Goal: Contribute content: Contribute content

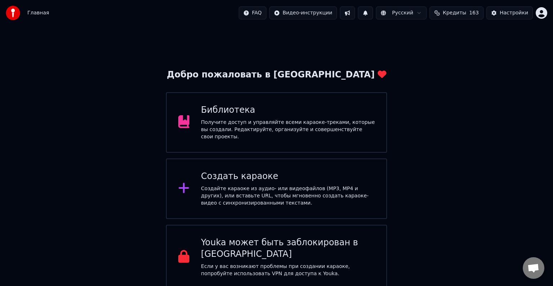
click at [272, 126] on div "Получите доступ и управляйте всеми караоке-треками, которые вы создали. Редакти…" at bounding box center [288, 130] width 174 height 22
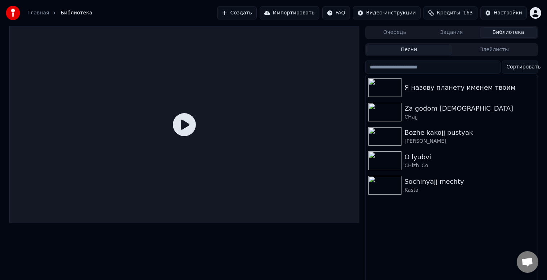
click at [257, 13] on button "Создать" at bounding box center [237, 12] width 40 height 13
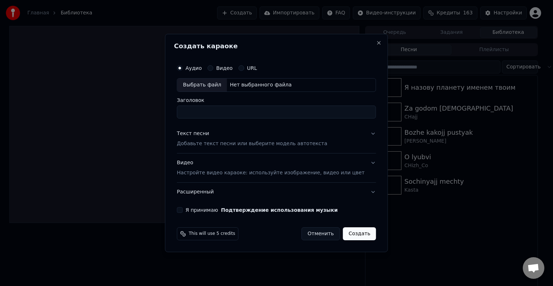
click at [213, 83] on div "Выбрать файл" at bounding box center [202, 84] width 50 height 13
type input "**********"
click at [212, 145] on p "Добавьте текст песни или выберите модель автотекста" at bounding box center [252, 143] width 150 height 7
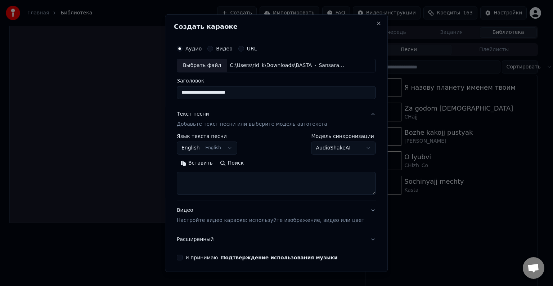
click at [217, 145] on button "English English" at bounding box center [207, 147] width 60 height 13
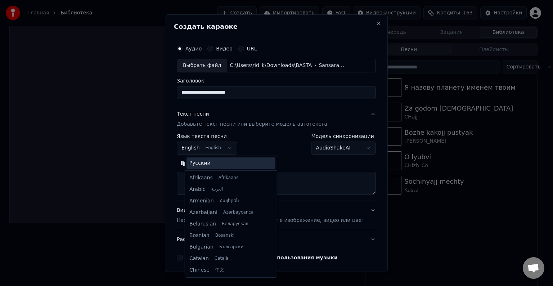
scroll to position [58, 0]
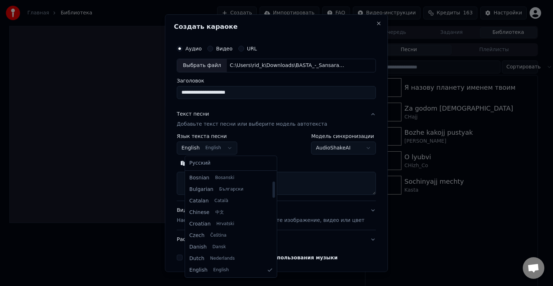
select select "**"
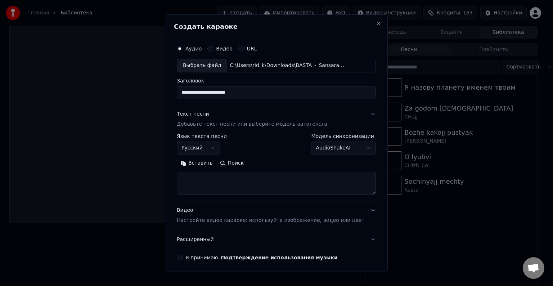
click at [206, 161] on button "Вставить" at bounding box center [197, 163] width 40 height 12
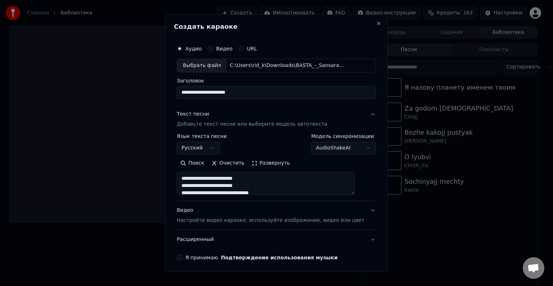
scroll to position [27, 0]
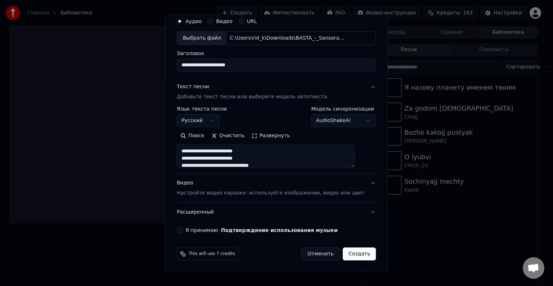
click at [206, 192] on p "Настройте видео караоке: используйте изображение, видео или цвет" at bounding box center [270, 192] width 187 height 7
type textarea "**********"
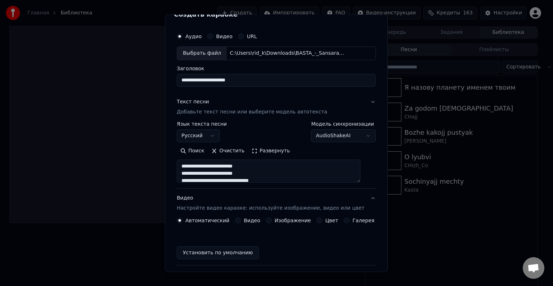
scroll to position [8, 0]
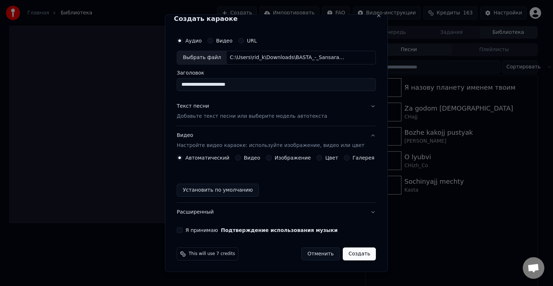
click at [272, 155] on div "Изображение" at bounding box center [288, 158] width 45 height 6
click at [268, 158] on button "Изображение" at bounding box center [269, 158] width 6 height 6
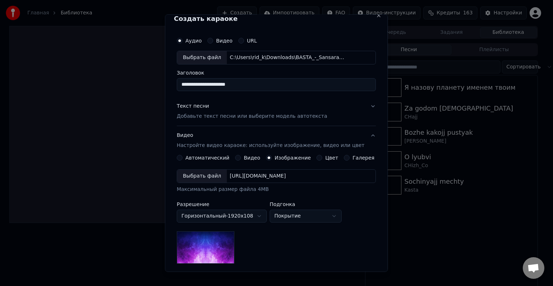
click at [209, 174] on div "Выбрать файл" at bounding box center [202, 175] width 50 height 13
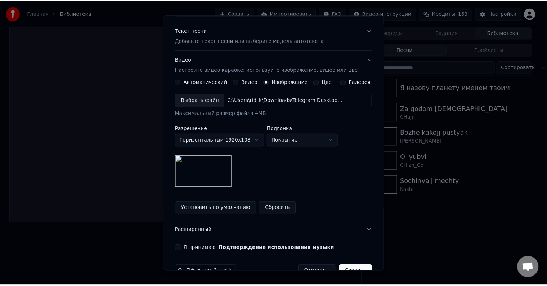
scroll to position [102, 0]
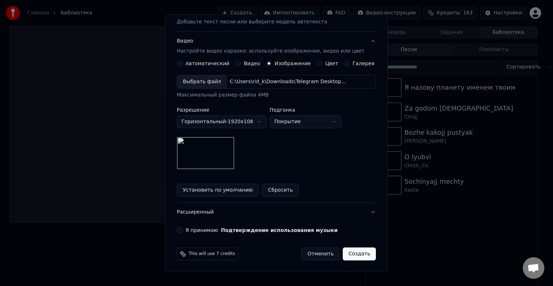
click at [352, 253] on button "Создать" at bounding box center [359, 253] width 33 height 13
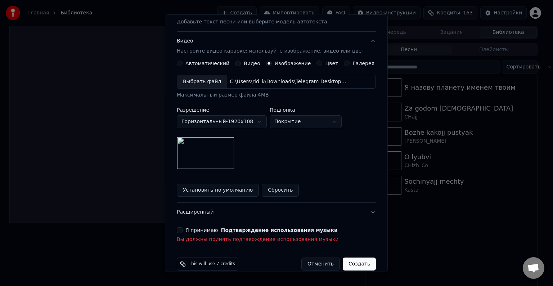
click at [187, 229] on div "Я принимаю Подтверждение использования музыки" at bounding box center [276, 230] width 199 height 6
click at [182, 232] on button "Я принимаю Подтверждение использования музыки" at bounding box center [180, 230] width 6 height 6
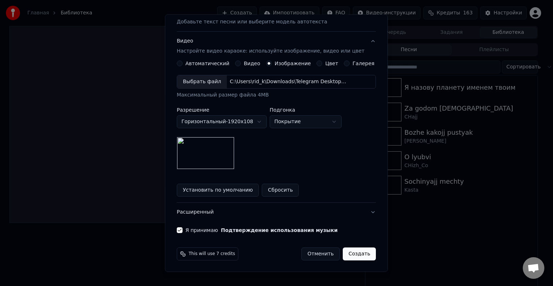
click at [351, 255] on button "Создать" at bounding box center [359, 253] width 33 height 13
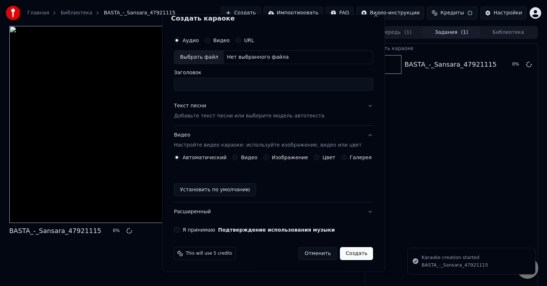
scroll to position [0, 0]
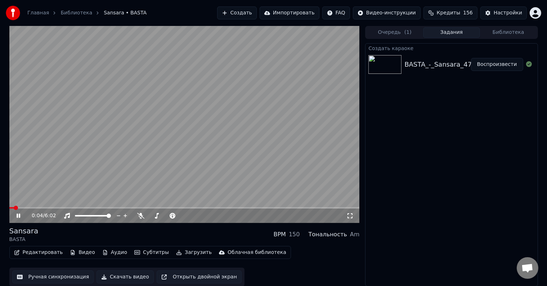
click at [18, 214] on icon at bounding box center [23, 216] width 17 height 6
